Goal: Book appointment/travel/reservation

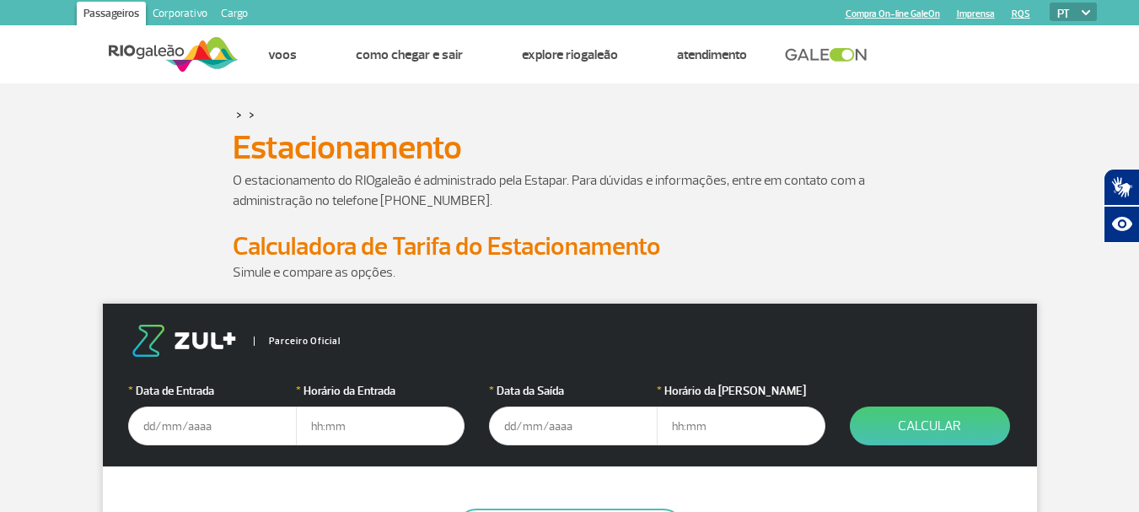
scroll to position [84, 0]
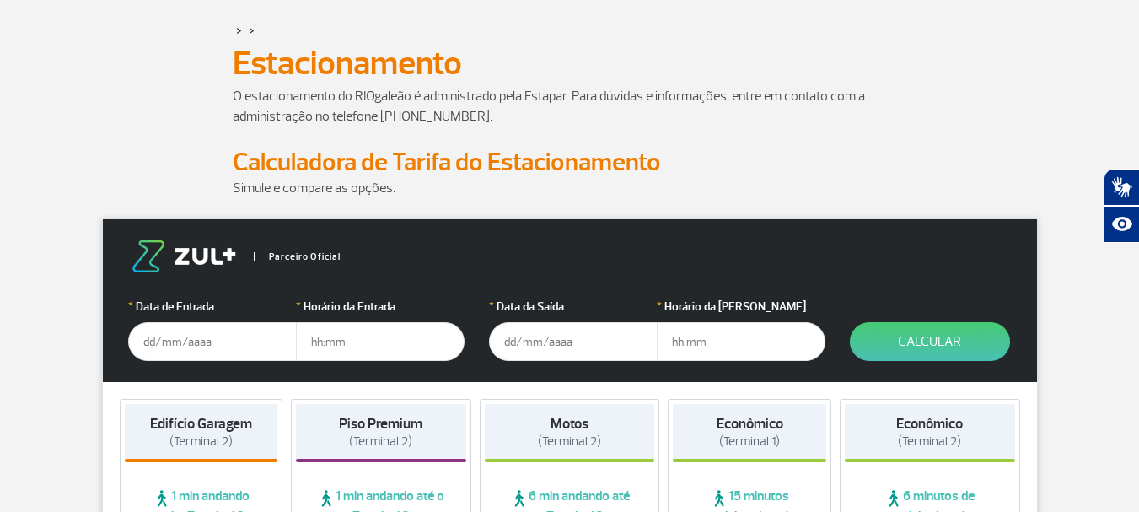
click at [175, 340] on input "text" at bounding box center [212, 341] width 169 height 39
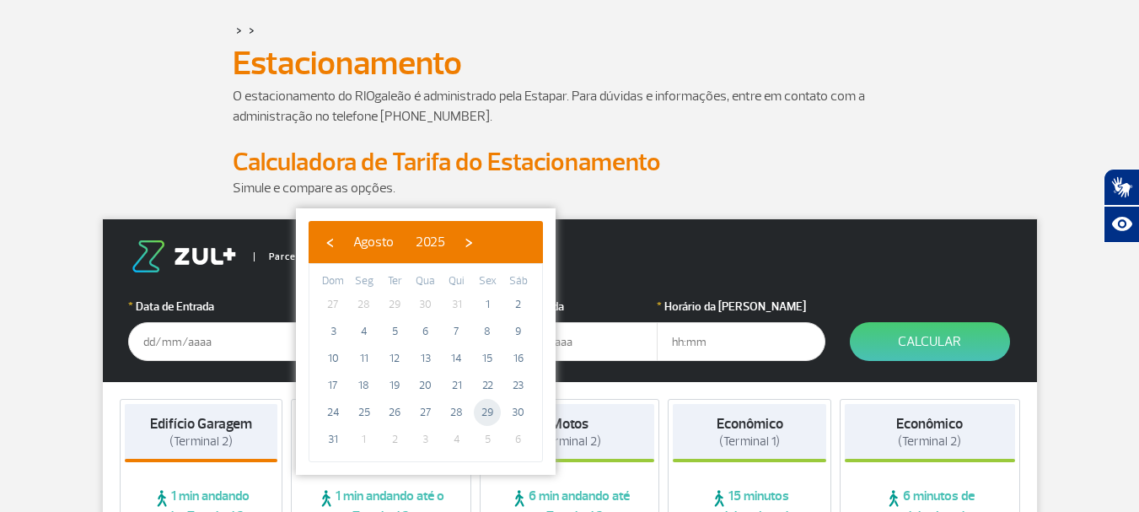
click at [484, 409] on span "29" at bounding box center [487, 412] width 27 height 27
type input "[DATE]"
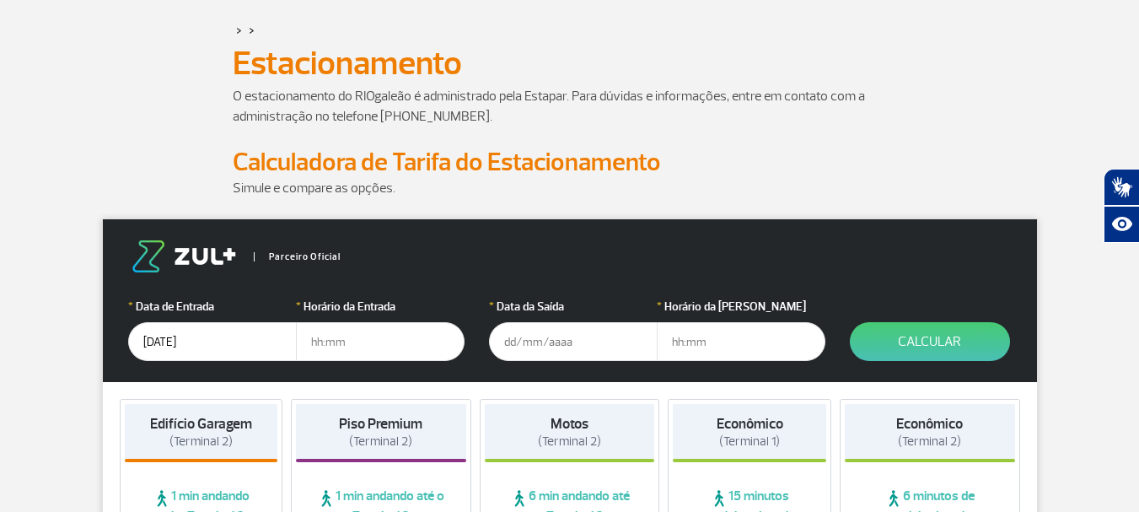
click at [363, 349] on input "text" at bounding box center [380, 341] width 169 height 39
type input "18:00"
click at [560, 337] on input "text" at bounding box center [573, 341] width 169 height 39
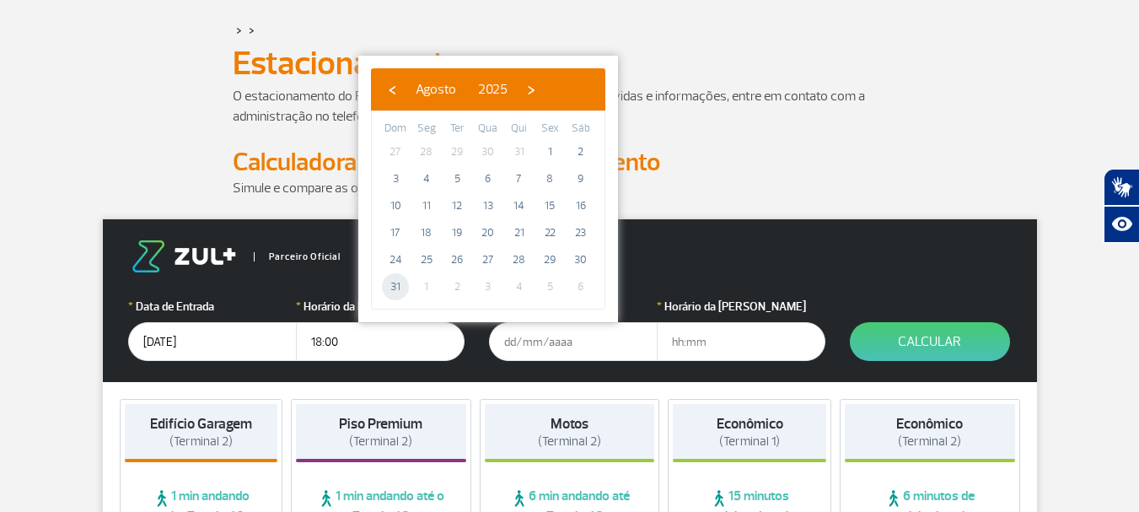
click at [402, 288] on span "31" at bounding box center [395, 286] width 27 height 27
type input "[DATE]"
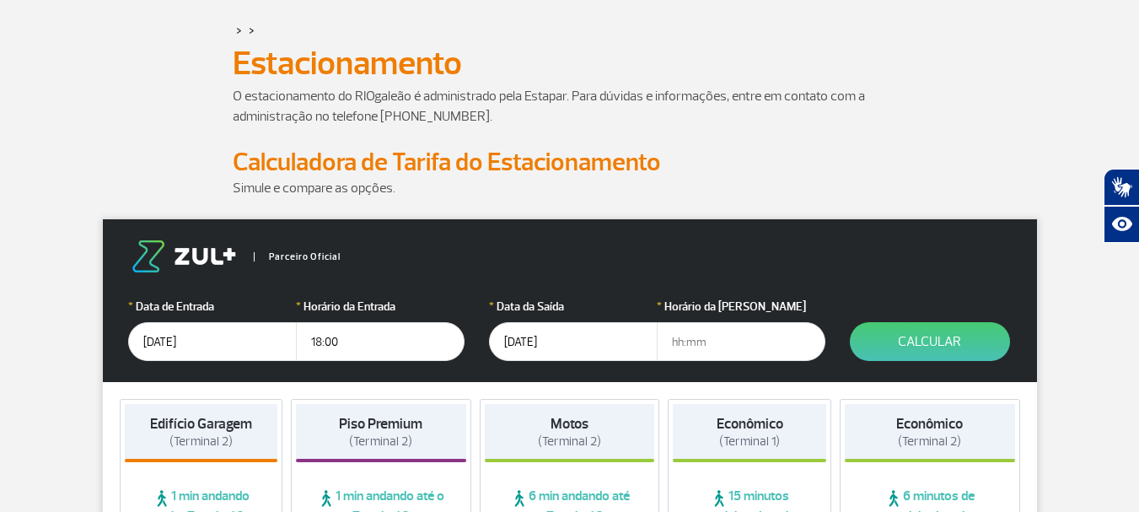
click at [690, 346] on input "text" at bounding box center [741, 341] width 169 height 39
type input "23:30"
click at [884, 338] on button "Calcular" at bounding box center [930, 341] width 160 height 39
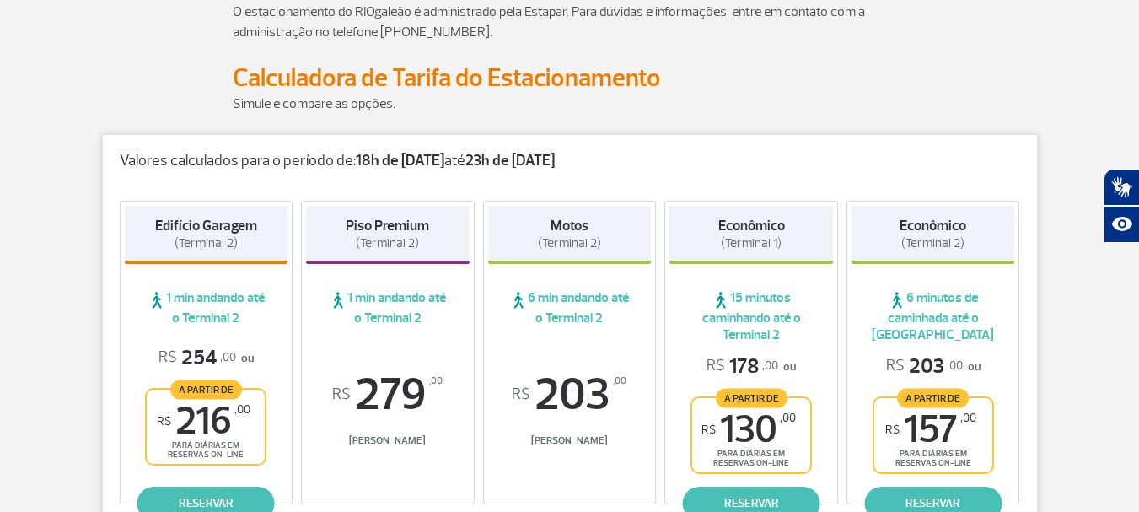
scroll to position [421, 0]
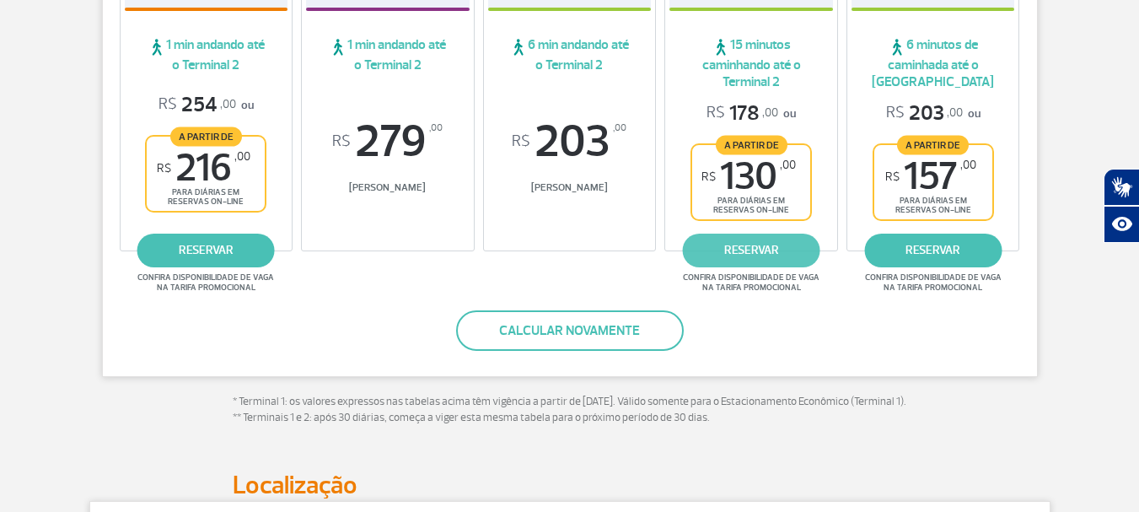
click at [781, 250] on link "reservar" at bounding box center [751, 250] width 137 height 34
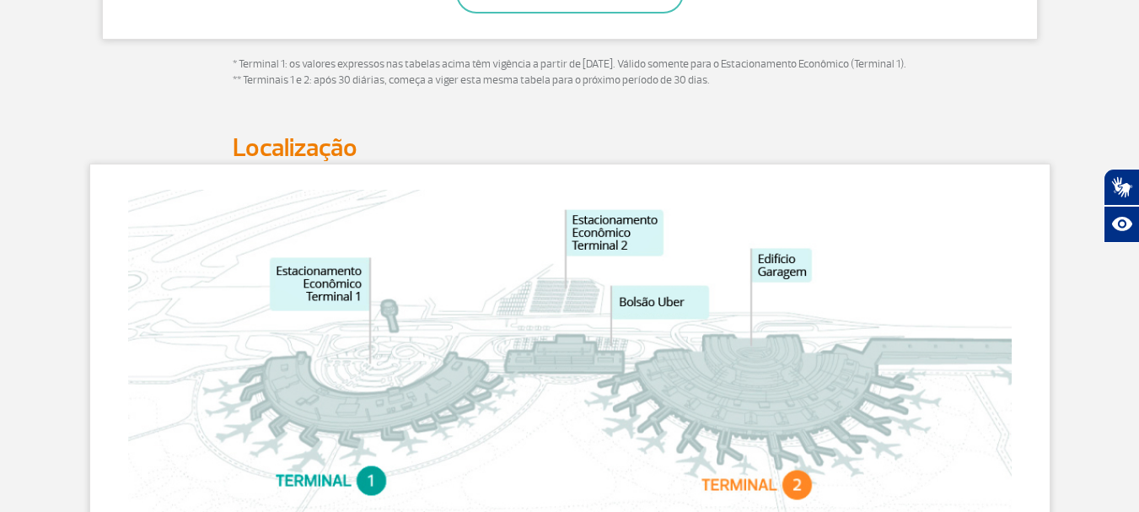
scroll to position [337, 0]
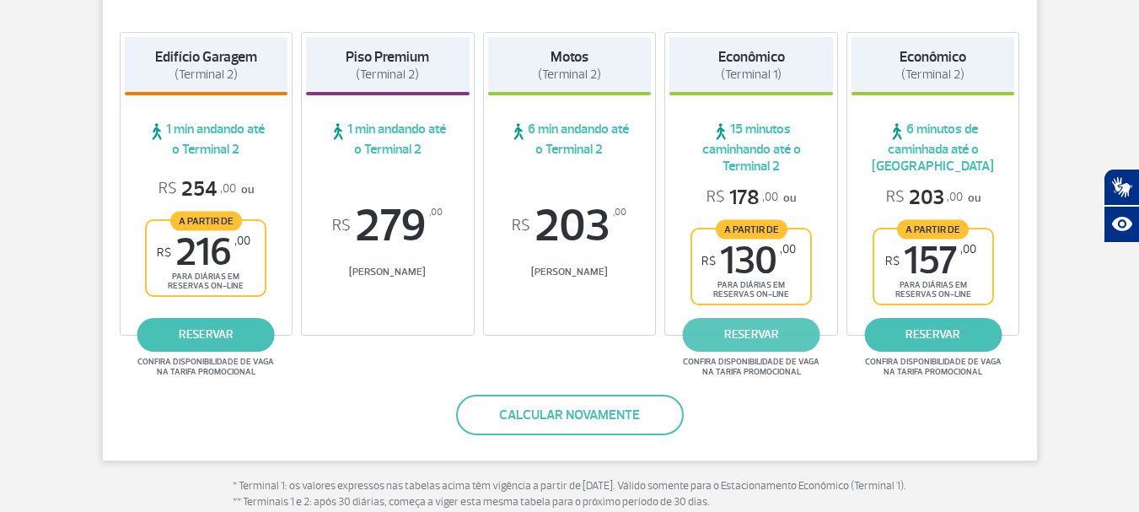
click at [753, 328] on link "reservar" at bounding box center [751, 335] width 137 height 34
